Goal: Use online tool/utility: Utilize a website feature to perform a specific function

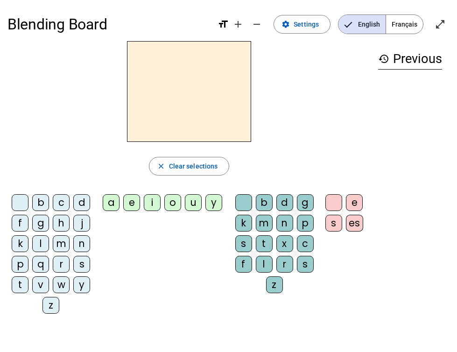
click at [38, 239] on div "l" at bounding box center [40, 243] width 17 height 17
click at [107, 203] on div "a" at bounding box center [111, 202] width 17 height 17
click at [200, 102] on h2 "la" at bounding box center [189, 91] width 124 height 101
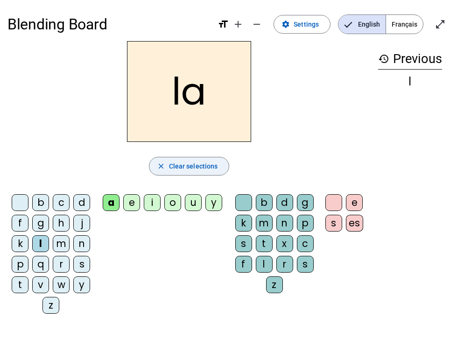
click at [189, 164] on span "Clear selections" at bounding box center [193, 166] width 49 height 11
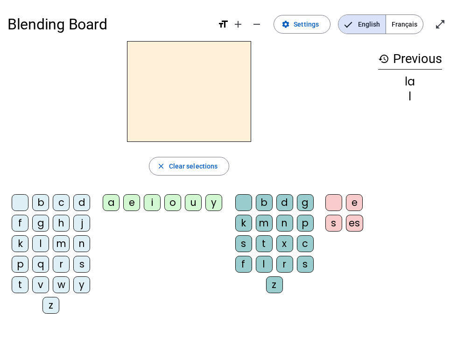
click at [45, 242] on div "l" at bounding box center [40, 243] width 17 height 17
click at [196, 204] on div "u" at bounding box center [193, 202] width 17 height 17
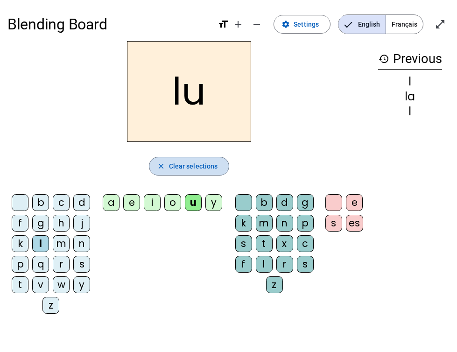
click at [181, 156] on span "button" at bounding box center [190, 166] width 80 height 22
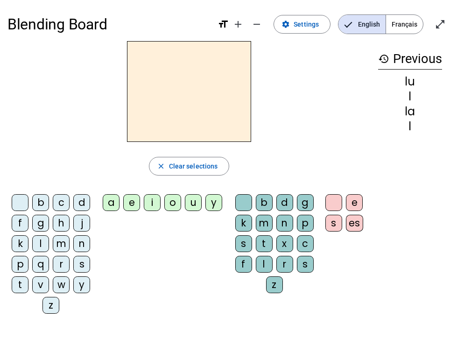
click at [62, 263] on div "r" at bounding box center [61, 264] width 17 height 17
click at [170, 202] on div "o" at bounding box center [172, 202] width 17 height 17
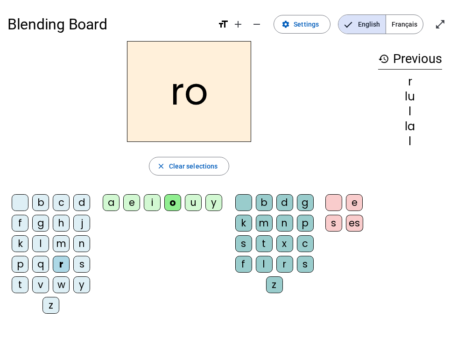
click at [243, 243] on div "s" at bounding box center [243, 243] width 17 height 17
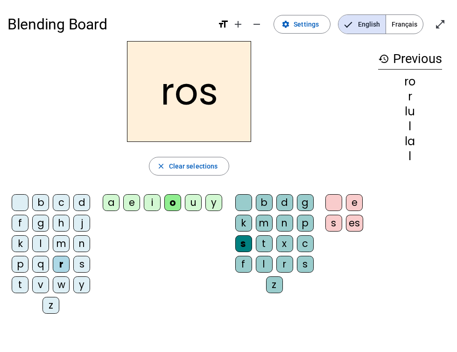
click at [64, 222] on div "h" at bounding box center [61, 223] width 17 height 17
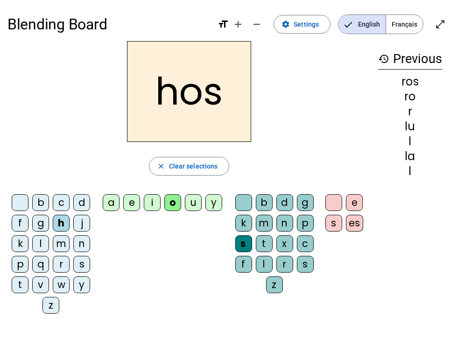
click at [44, 200] on div "b" at bounding box center [40, 202] width 17 height 17
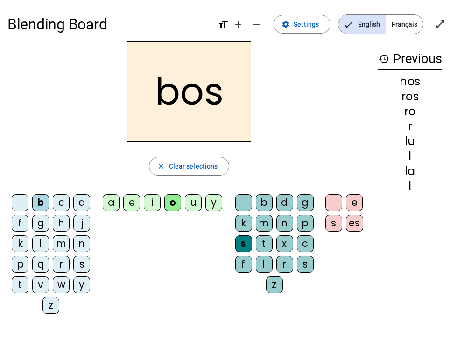
click at [44, 200] on div "b" at bounding box center [40, 202] width 17 height 17
click at [57, 201] on div "c" at bounding box center [61, 202] width 17 height 17
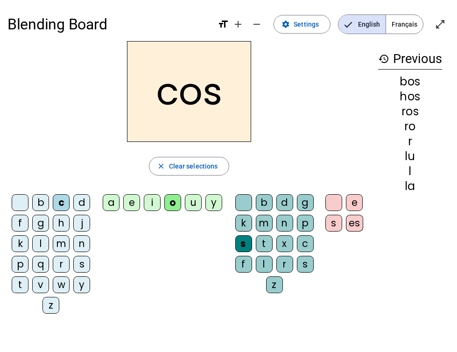
click at [76, 202] on div "d" at bounding box center [81, 202] width 17 height 17
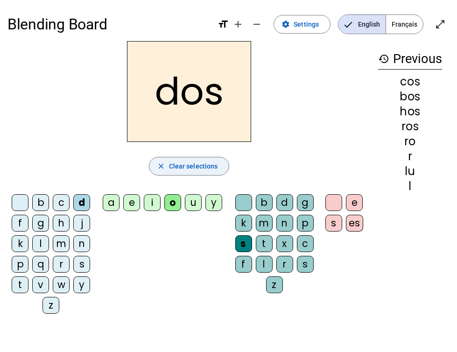
click at [180, 166] on span "Clear selections" at bounding box center [193, 166] width 49 height 11
